Goal: Task Accomplishment & Management: Use online tool/utility

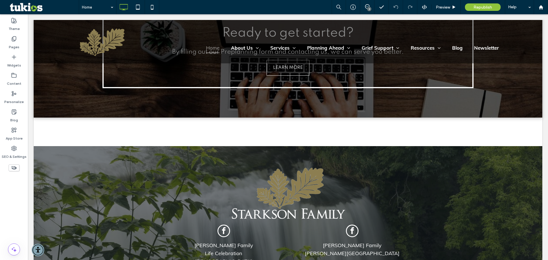
scroll to position [2130, 0]
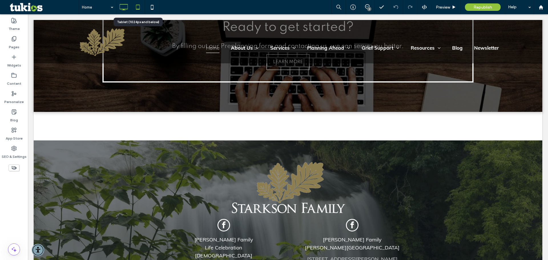
click at [137, 6] on icon at bounding box center [137, 6] width 11 height 11
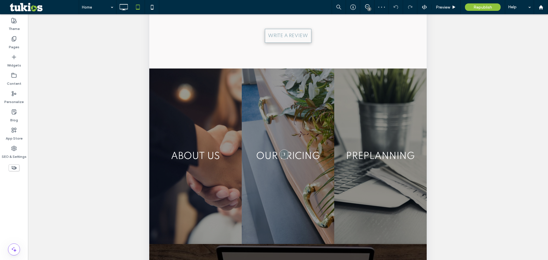
scroll to position [0, 0]
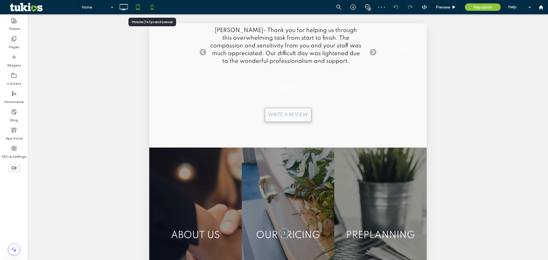
click at [154, 9] on icon at bounding box center [152, 6] width 11 height 11
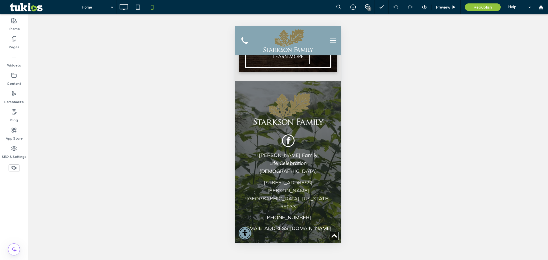
scroll to position [3262, 0]
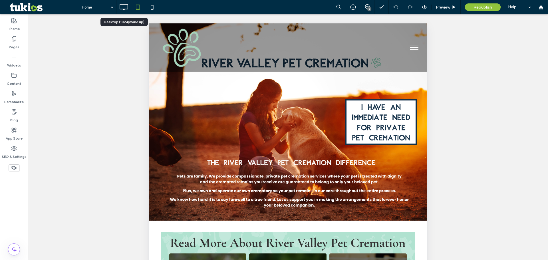
drag, startPoint x: 127, startPoint y: 5, endPoint x: 132, endPoint y: 5, distance: 4.9
click at [127, 5] on icon at bounding box center [123, 6] width 11 height 11
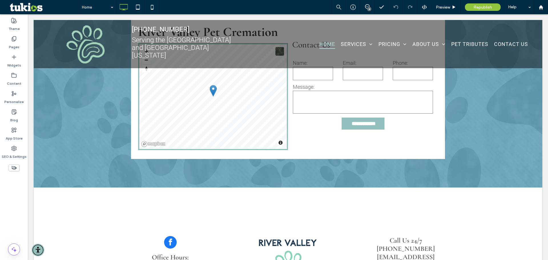
scroll to position [1084, 0]
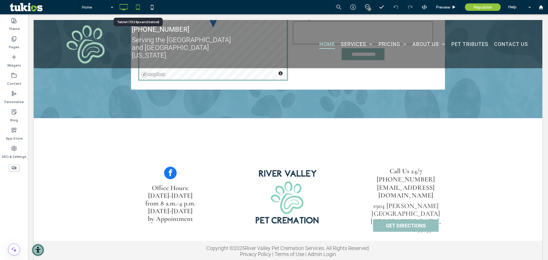
click at [141, 6] on icon at bounding box center [137, 6] width 11 height 11
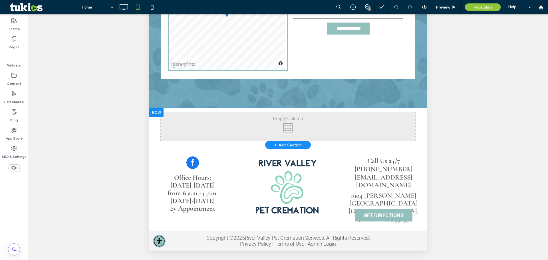
scroll to position [138, 0]
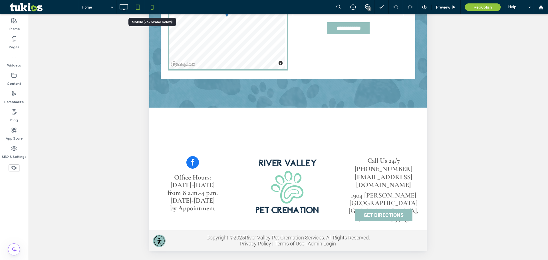
click at [155, 5] on icon at bounding box center [152, 6] width 11 height 11
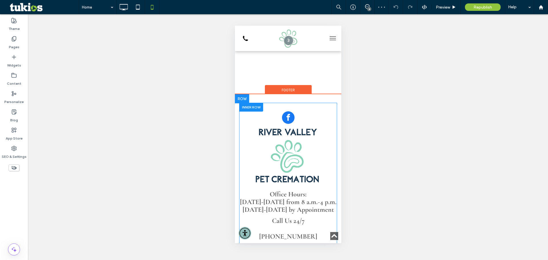
scroll to position [1777, 0]
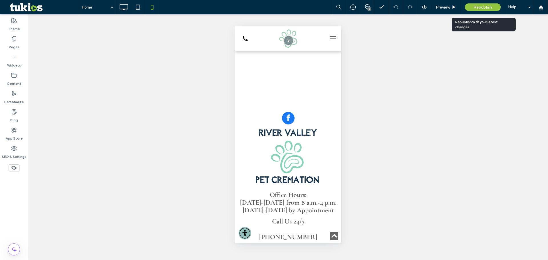
click at [484, 5] on span "Republish" at bounding box center [483, 7] width 19 height 5
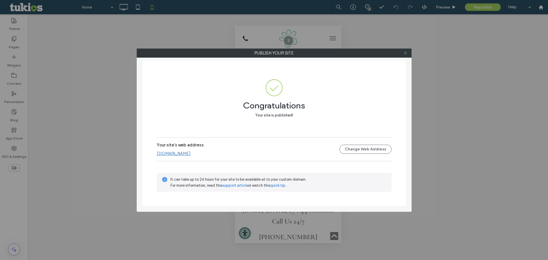
click at [405, 51] on icon at bounding box center [406, 53] width 4 height 4
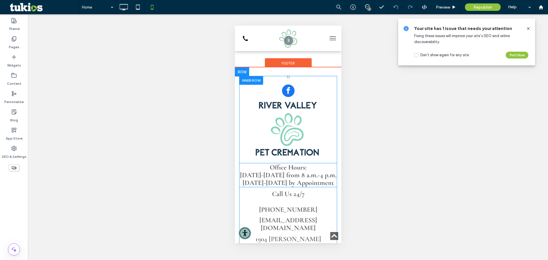
scroll to position [1834, 0]
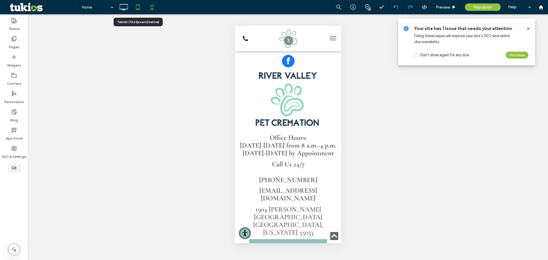
click at [139, 7] on icon at bounding box center [137, 6] width 11 height 11
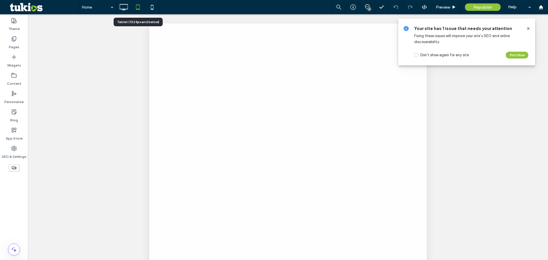
scroll to position [0, 0]
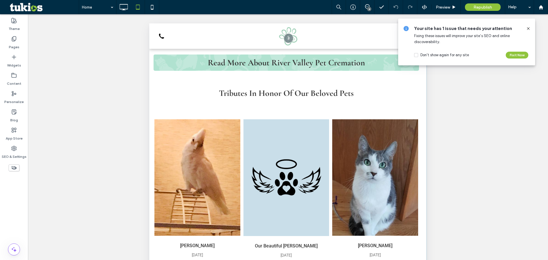
click at [529, 29] on use at bounding box center [528, 28] width 3 height 3
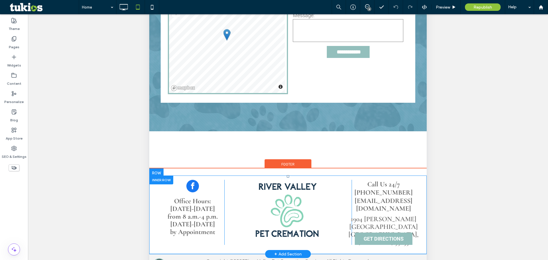
scroll to position [138, 0]
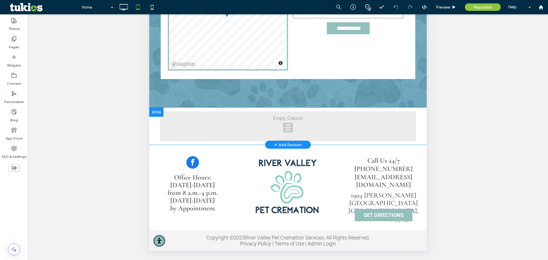
click at [159, 110] on div at bounding box center [156, 112] width 14 height 9
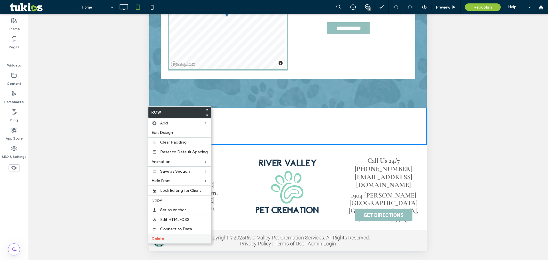
click at [173, 237] on label "Delete" at bounding box center [180, 238] width 56 height 5
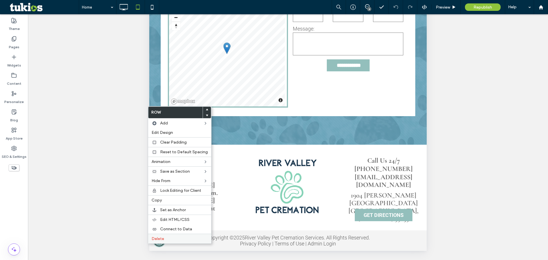
scroll to position [812, 0]
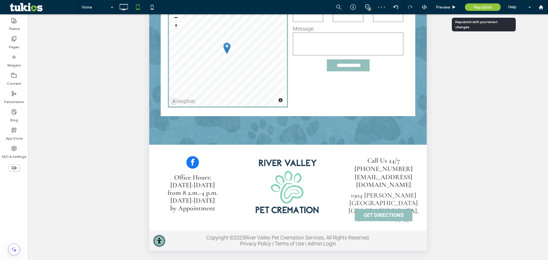
click at [478, 7] on span "Republish" at bounding box center [483, 7] width 19 height 5
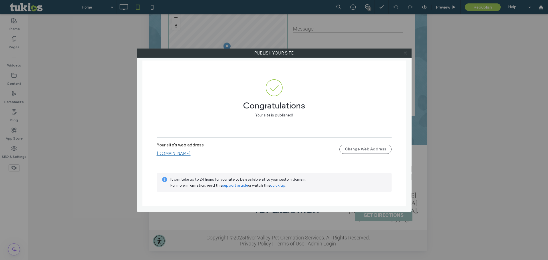
click at [405, 51] on icon at bounding box center [406, 53] width 4 height 4
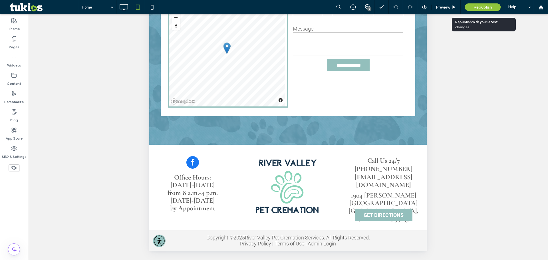
click at [482, 8] on span "Republish" at bounding box center [483, 7] width 19 height 5
